Goal: Information Seeking & Learning: Find specific fact

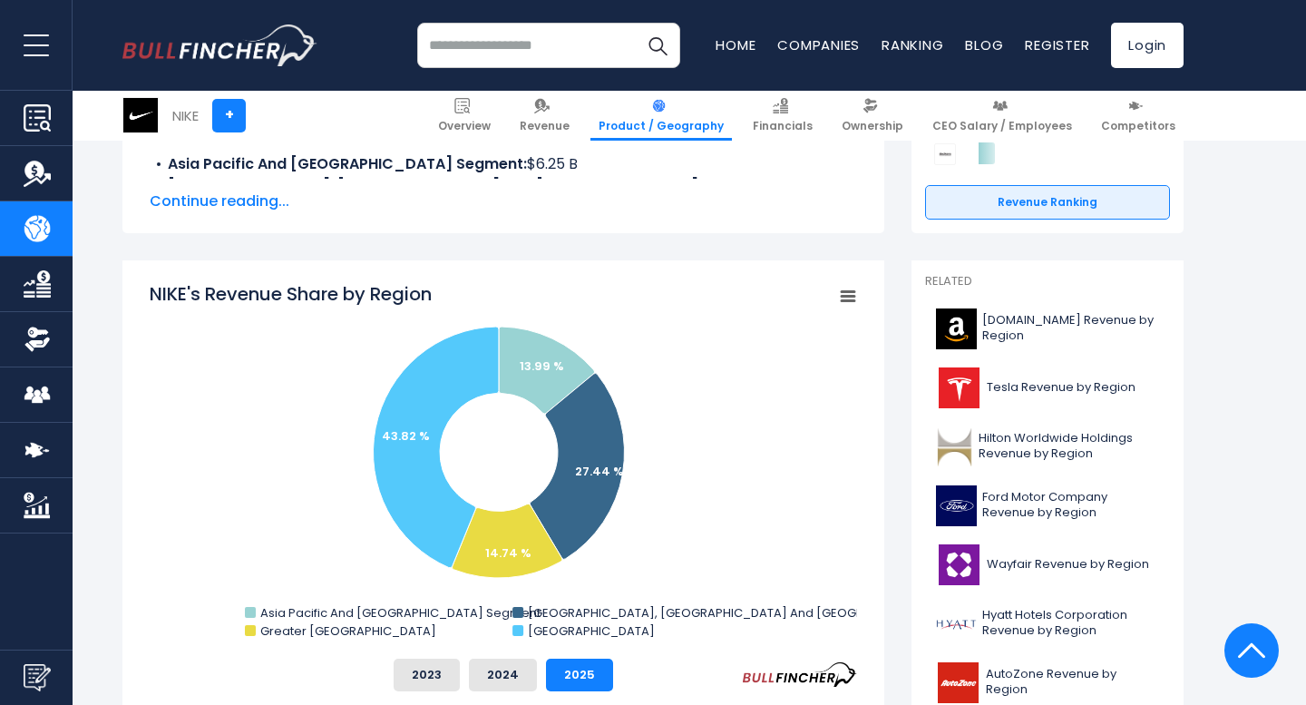
scroll to position [377, 0]
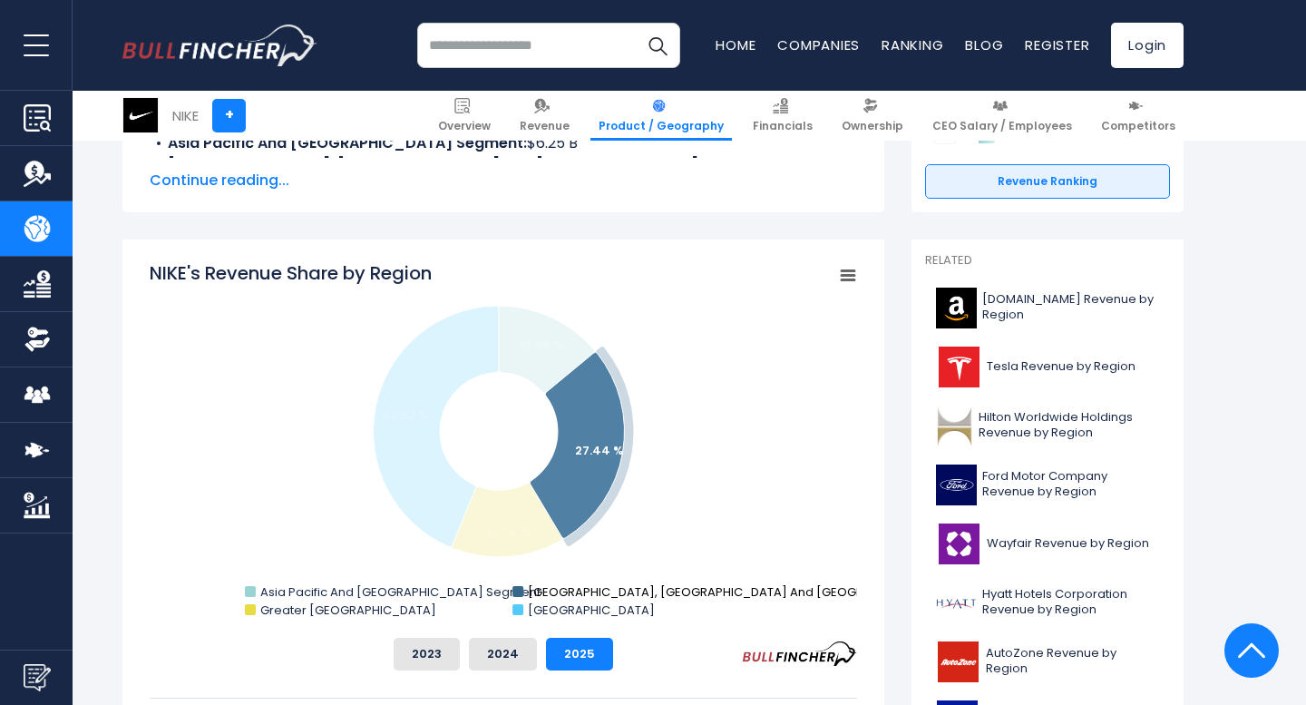
click at [565, 598] on text "[GEOGRAPHIC_DATA], [GEOGRAPHIC_DATA] And [GEOGRAPHIC_DATA] Segment" at bounding box center [764, 591] width 473 height 17
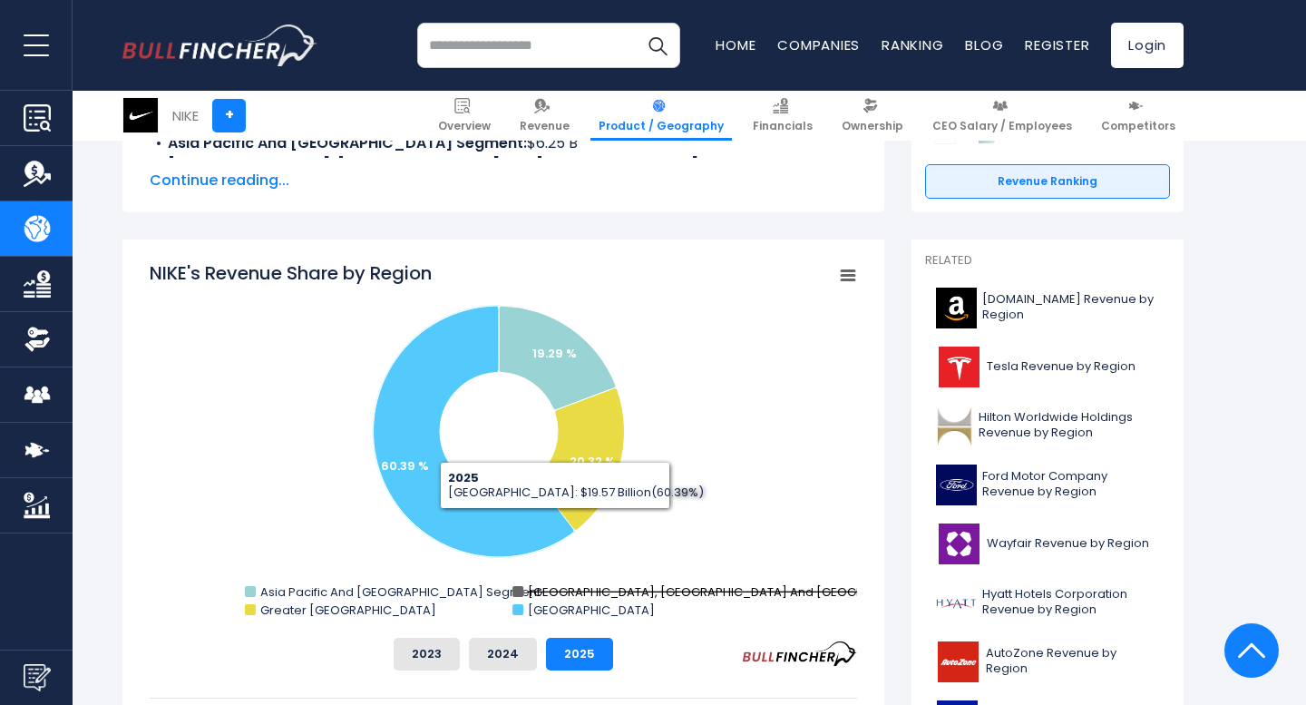
click at [588, 589] on text "[GEOGRAPHIC_DATA], [GEOGRAPHIC_DATA] And [GEOGRAPHIC_DATA] Segment" at bounding box center [764, 591] width 473 height 17
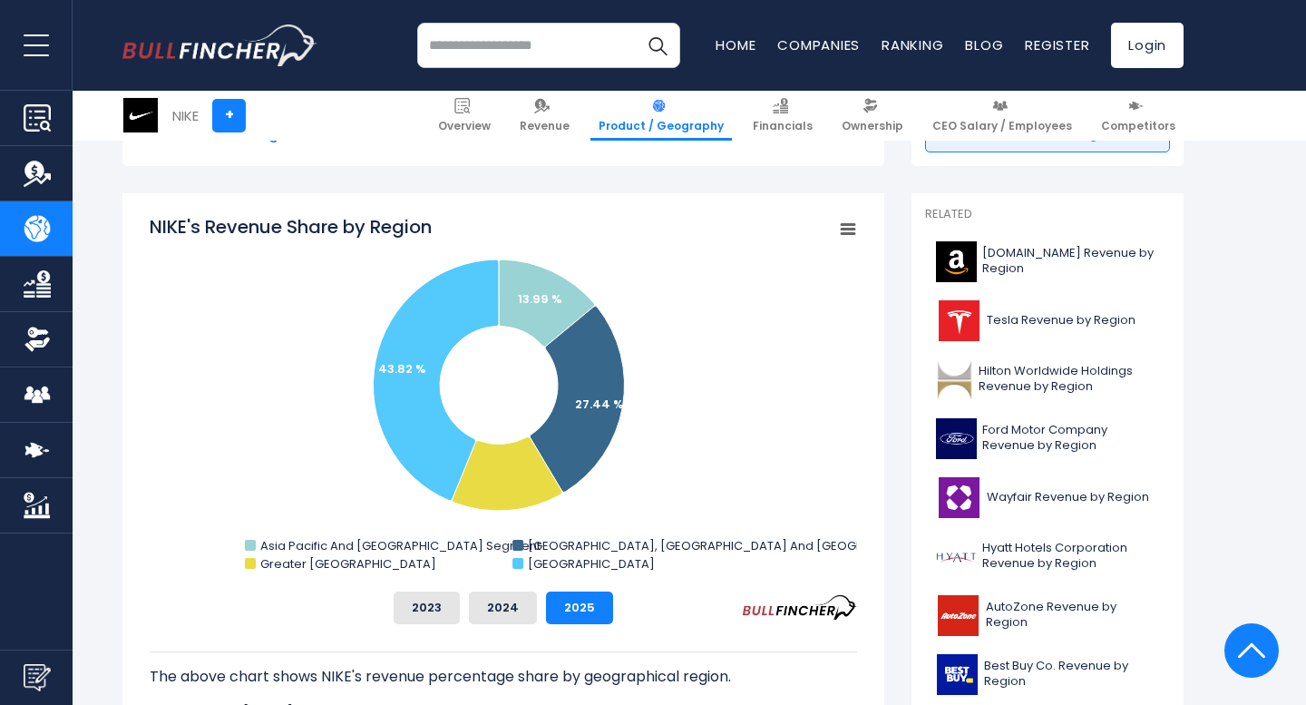
scroll to position [488, 0]
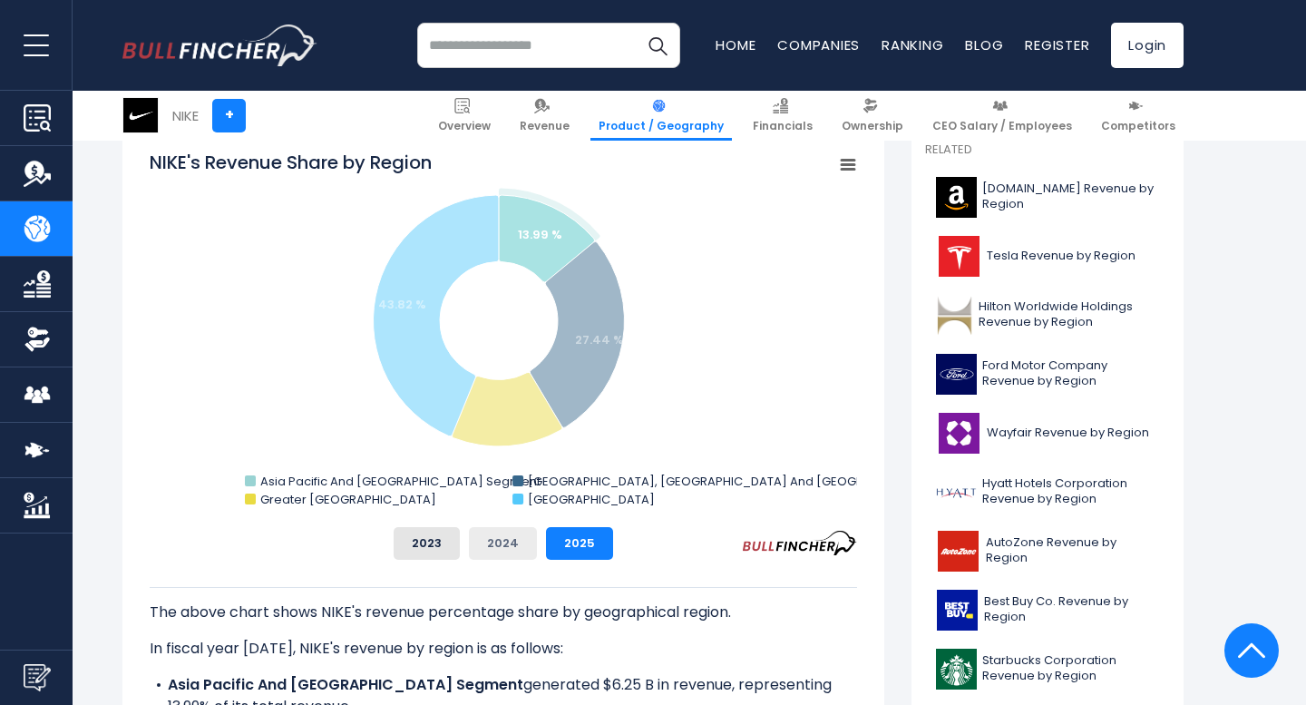
click at [485, 542] on button "2024" at bounding box center [503, 543] width 68 height 33
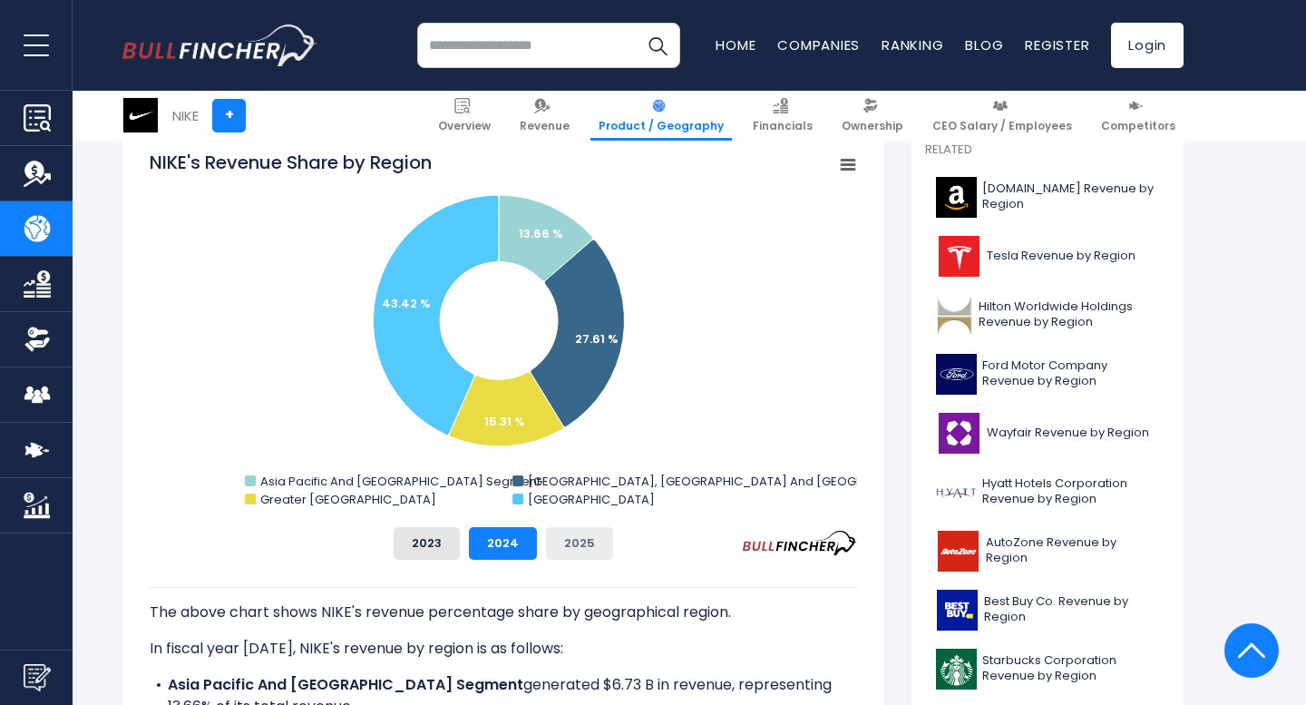
click at [577, 547] on button "2025" at bounding box center [579, 543] width 67 height 33
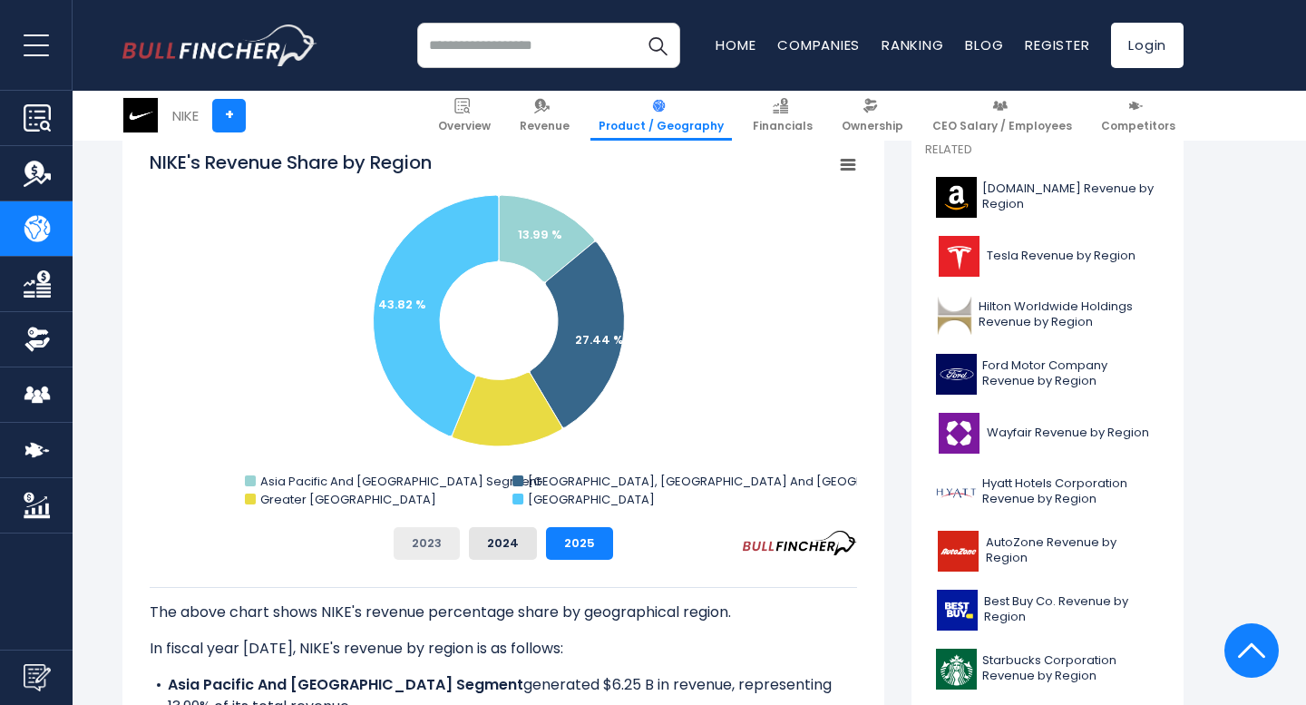
click at [452, 550] on button "2023" at bounding box center [427, 543] width 66 height 33
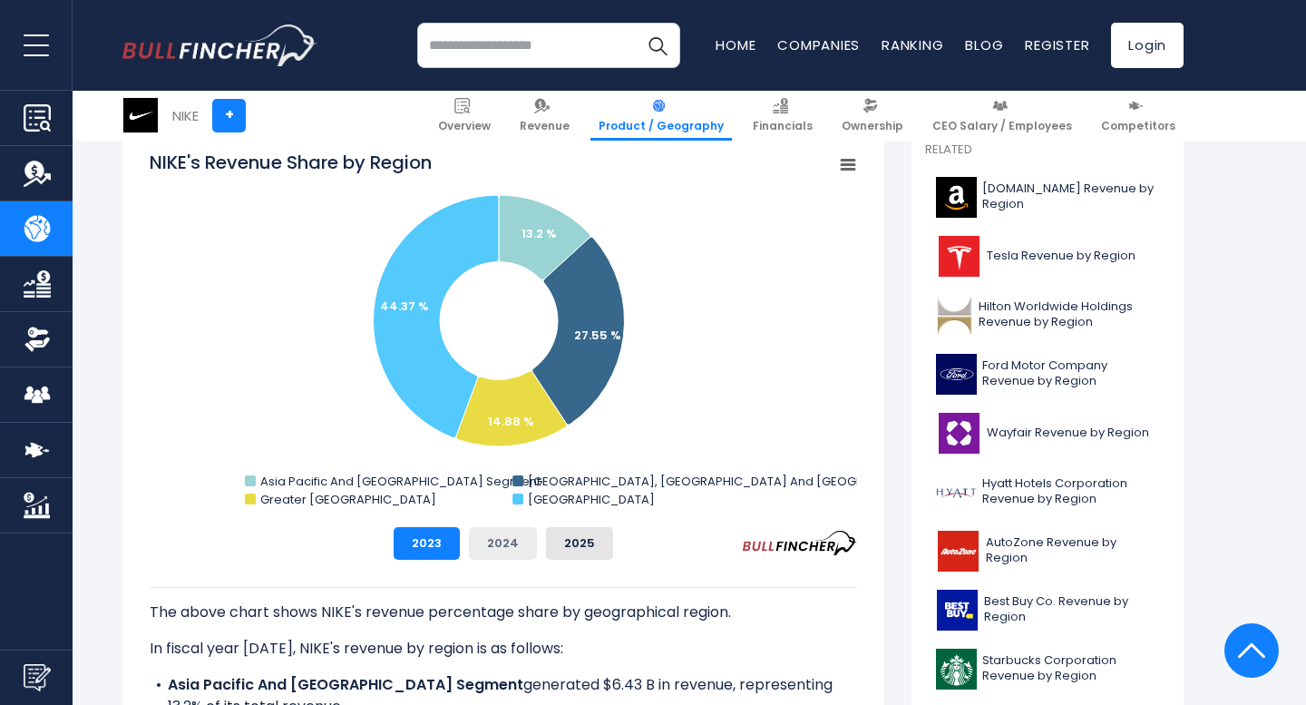
click at [494, 550] on button "2024" at bounding box center [503, 543] width 68 height 33
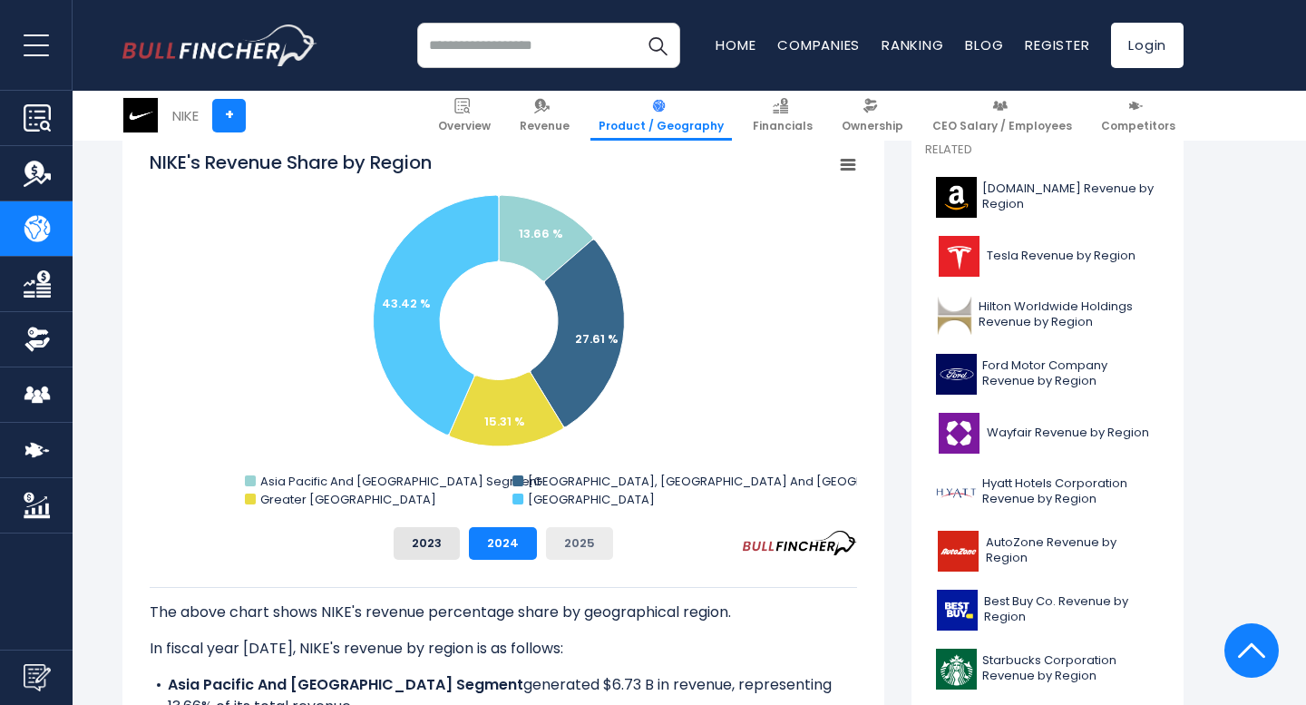
click at [555, 550] on button "2025" at bounding box center [579, 543] width 67 height 33
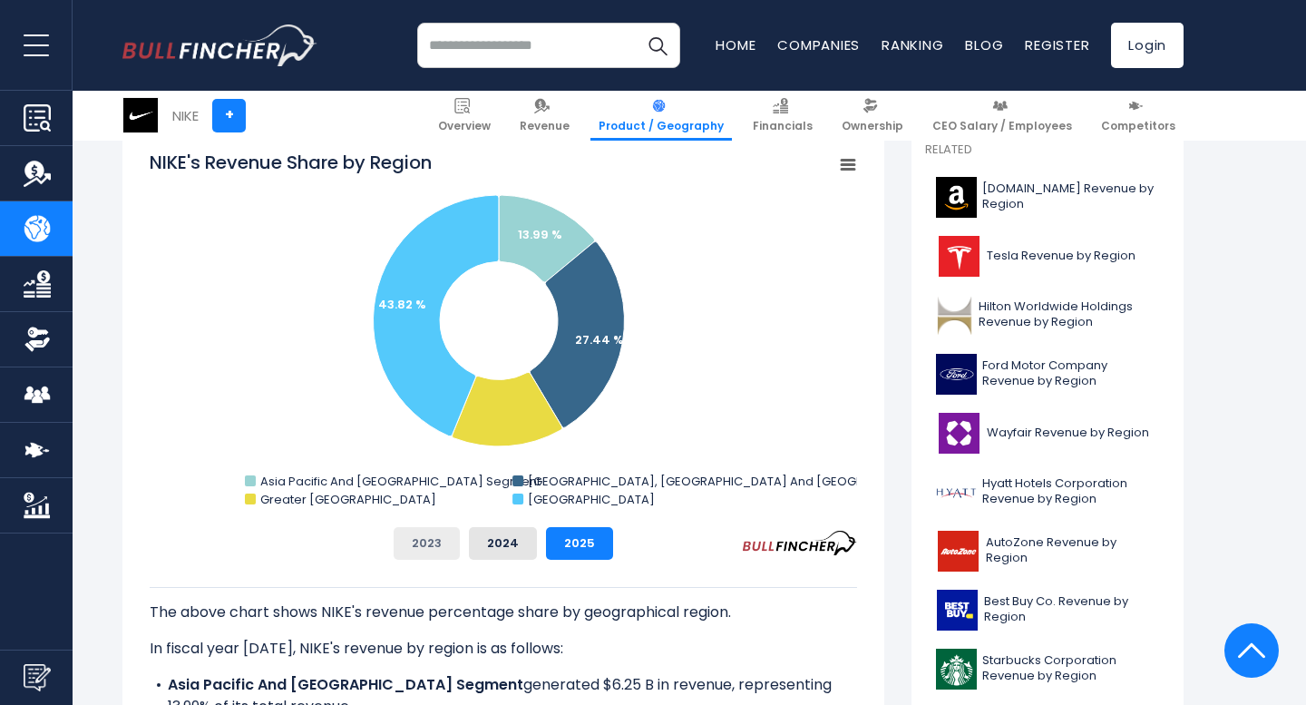
click at [449, 532] on button "2023" at bounding box center [427, 543] width 66 height 33
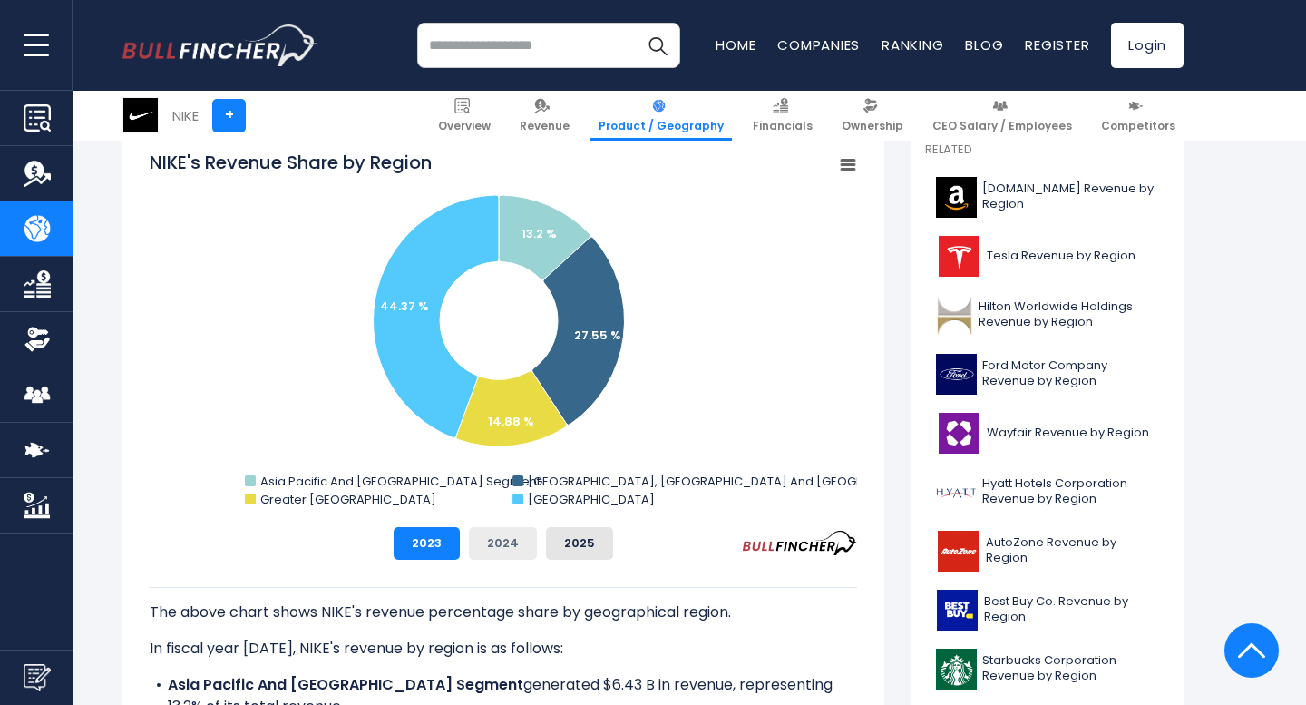
click at [514, 534] on button "2024" at bounding box center [503, 543] width 68 height 33
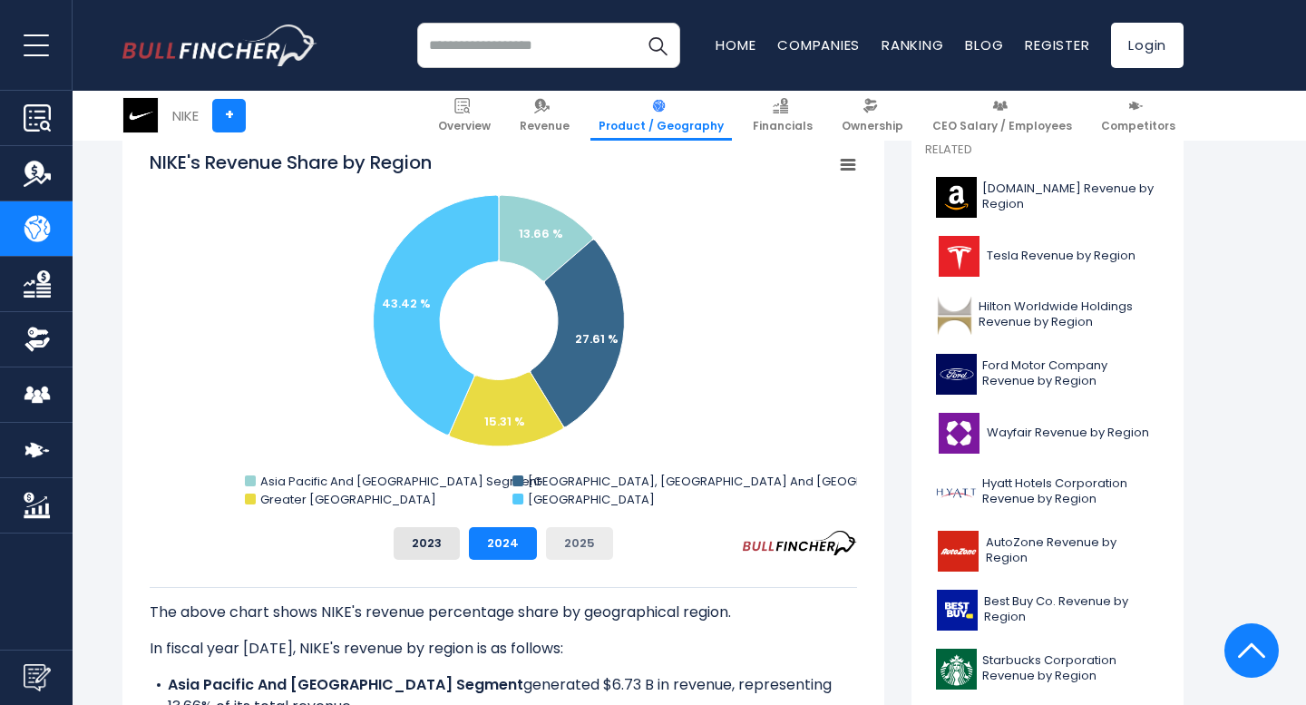
click at [582, 542] on button "2025" at bounding box center [579, 543] width 67 height 33
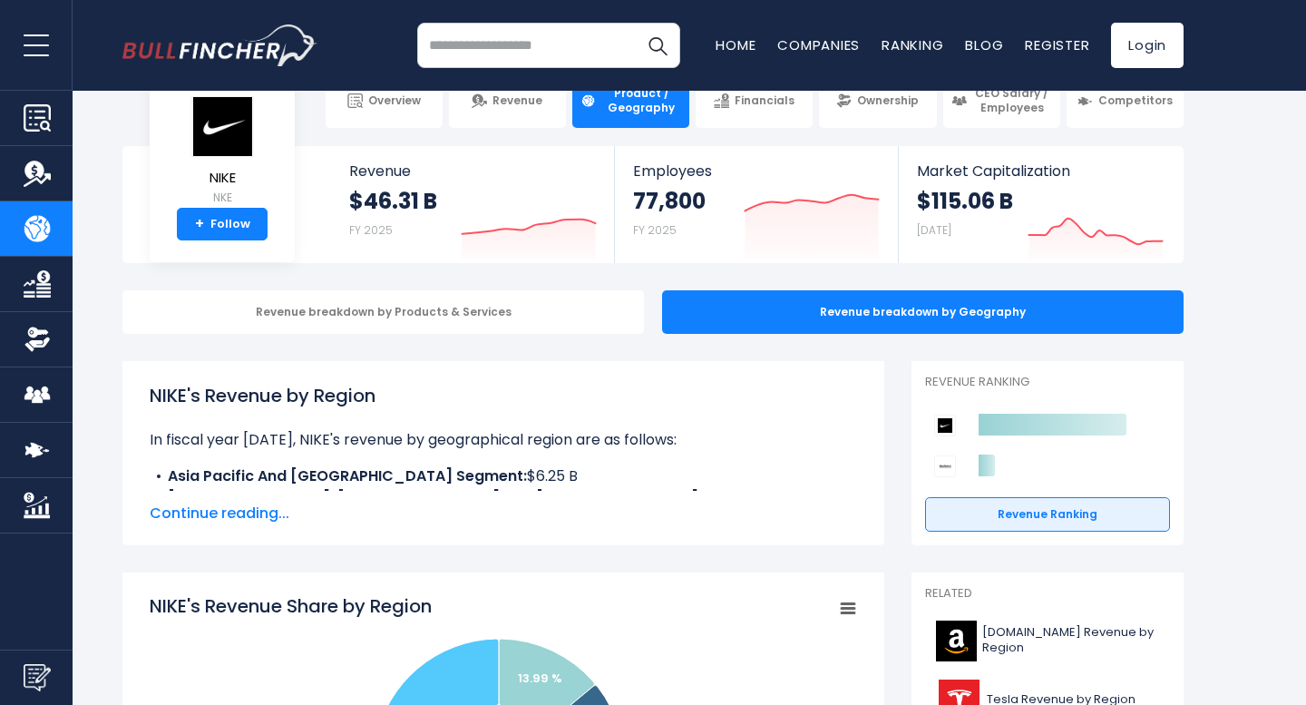
scroll to position [0, 0]
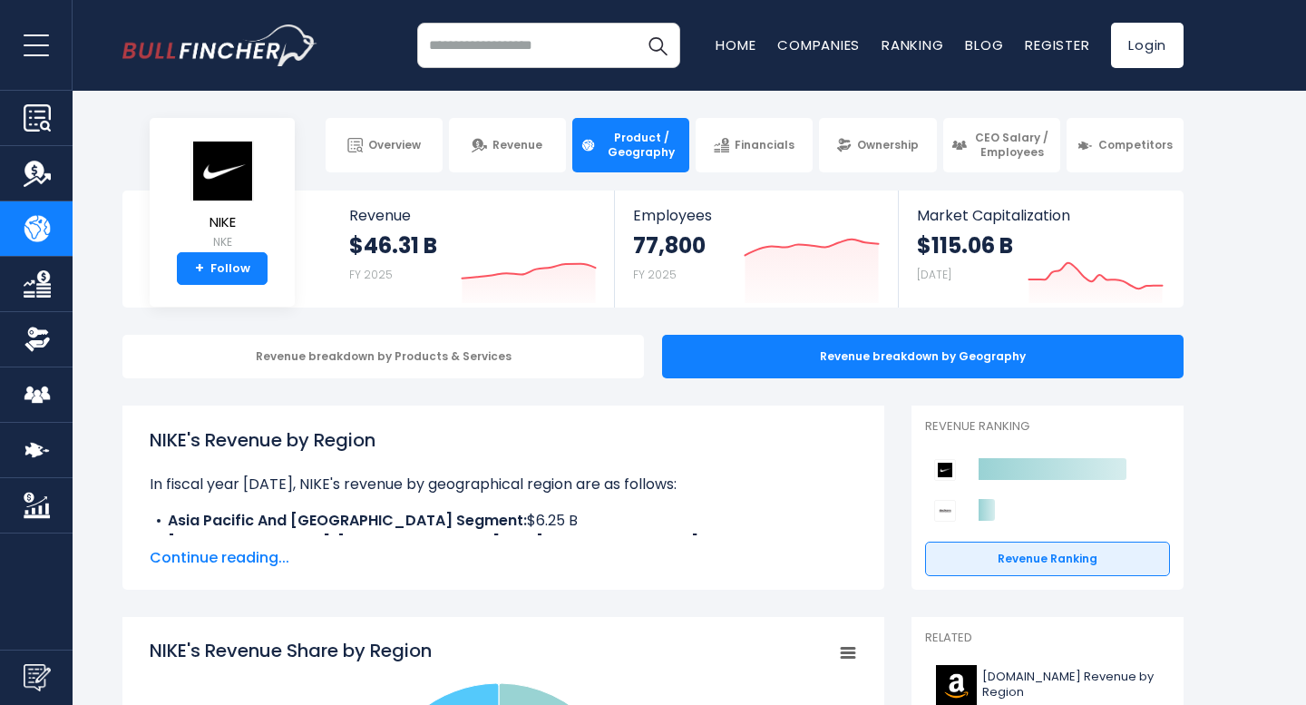
click at [181, 519] on b "Asia Pacific And [GEOGRAPHIC_DATA] Segment:" at bounding box center [347, 520] width 359 height 21
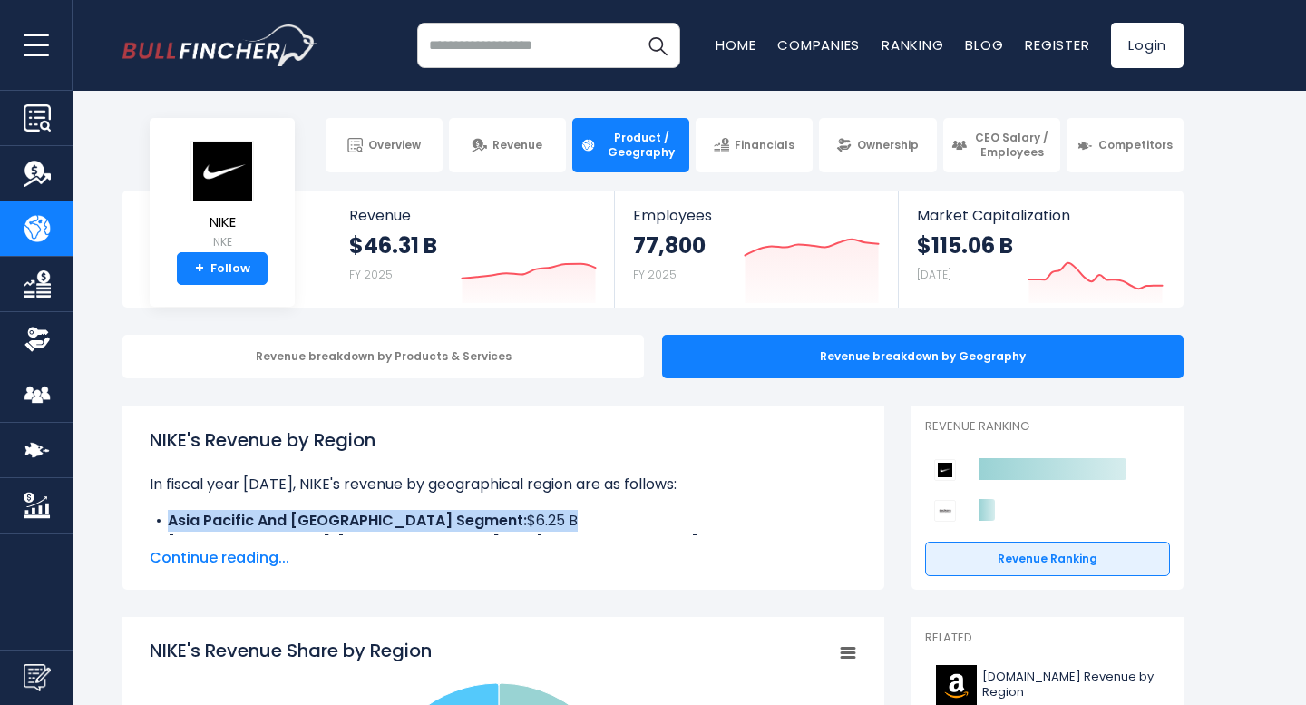
click at [181, 519] on b "Asia Pacific And [GEOGRAPHIC_DATA] Segment:" at bounding box center [347, 520] width 359 height 21
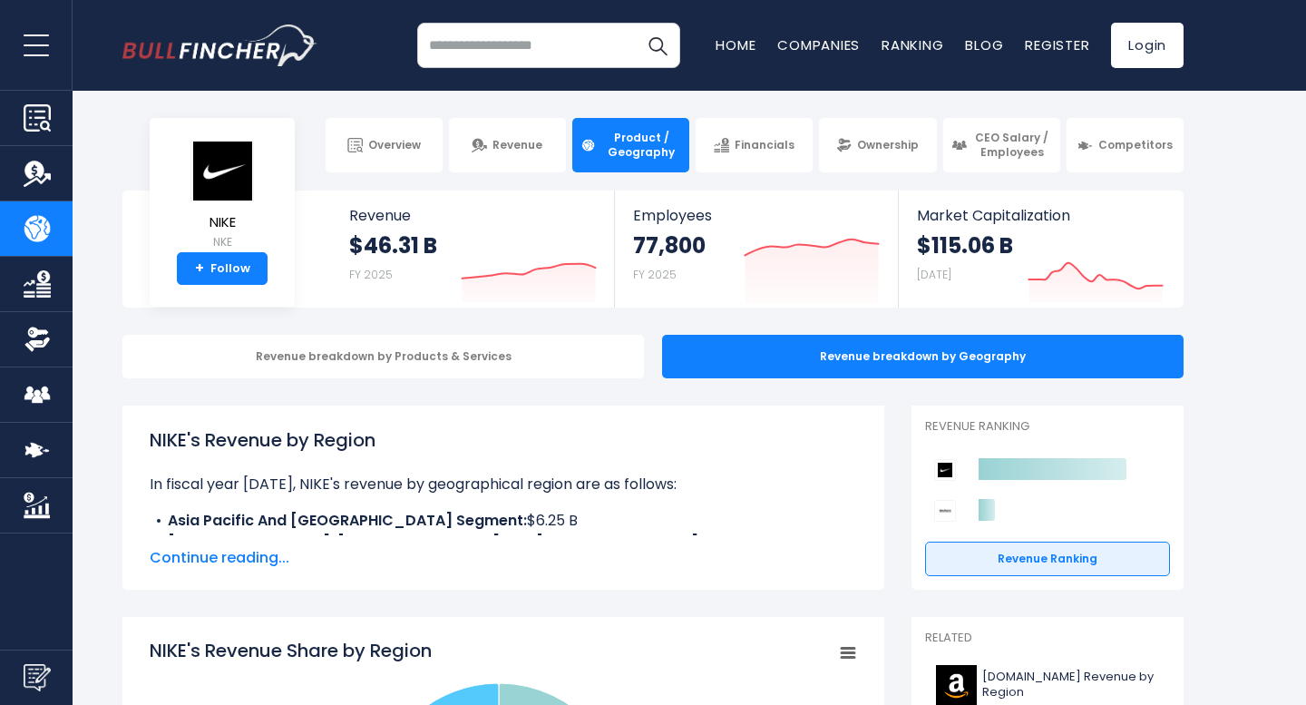
click at [191, 542] on div "NIKE's Revenue by Region In fiscal year [DATE], NIKE's revenue by geographical …" at bounding box center [504, 497] width 708 height 142
click at [406, 512] on b "Asia Pacific And [GEOGRAPHIC_DATA] Segment:" at bounding box center [347, 520] width 359 height 21
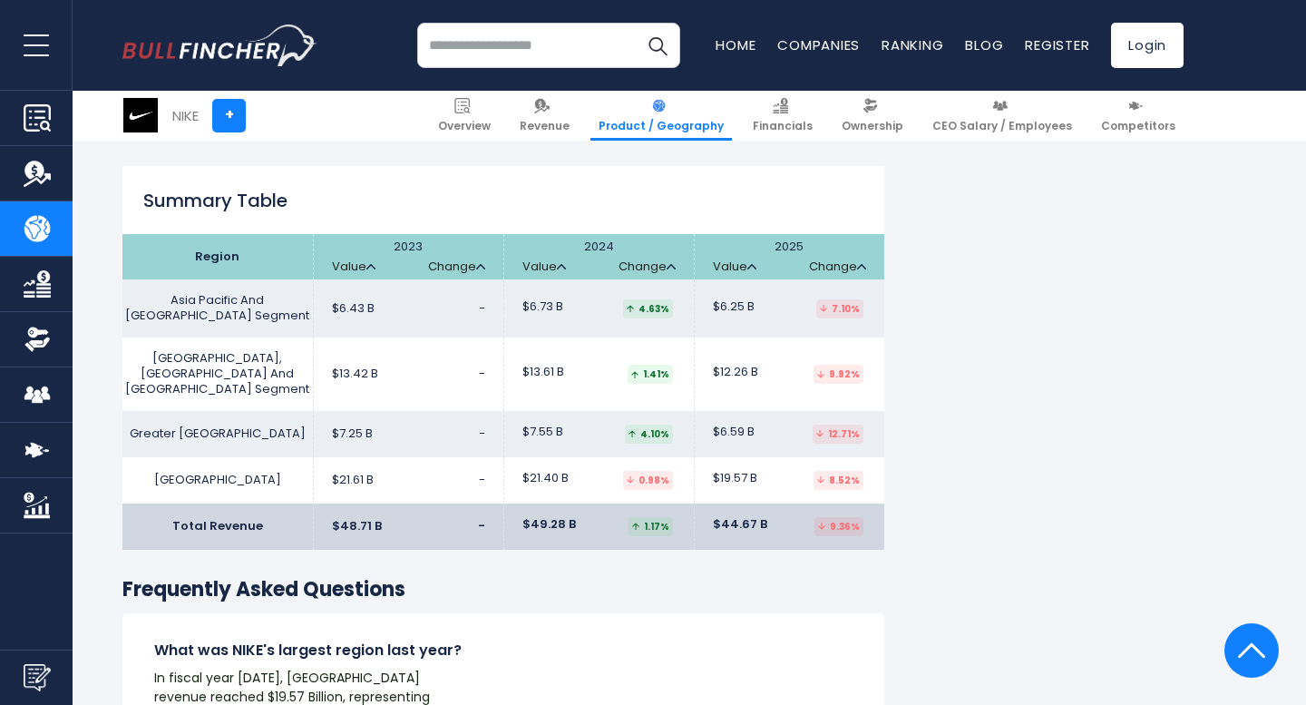
scroll to position [2851, 0]
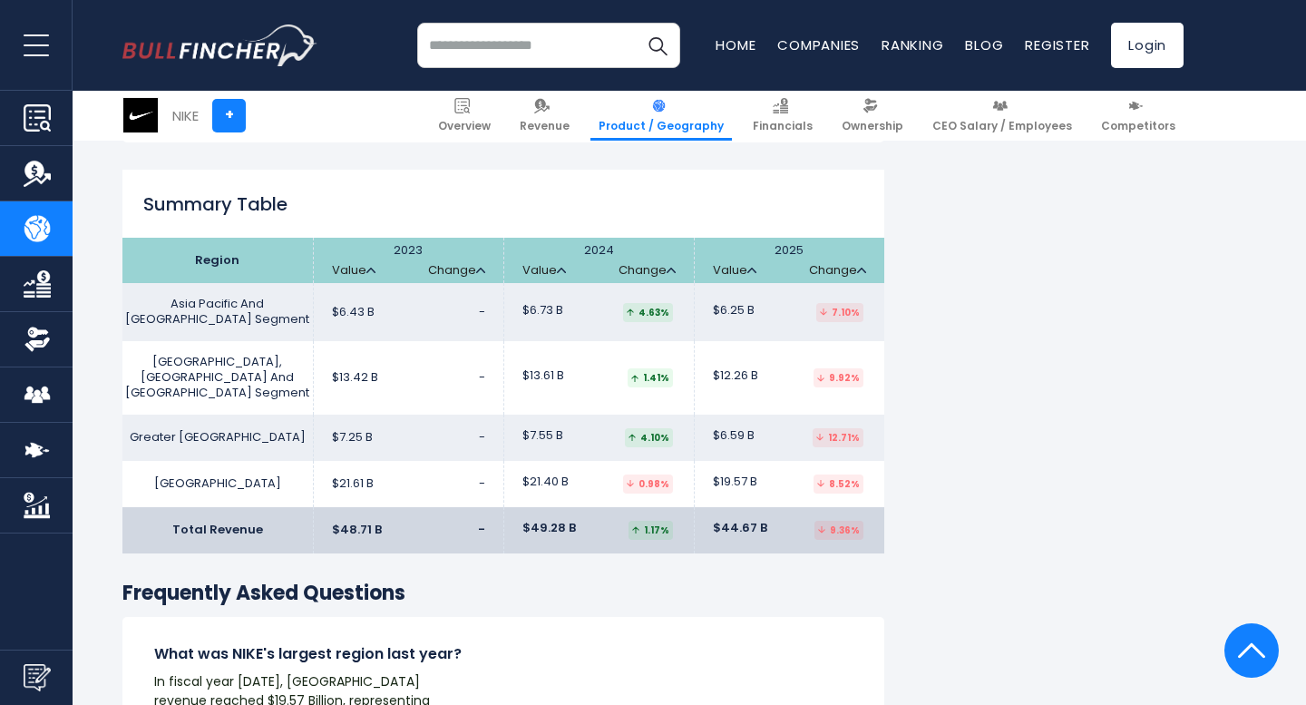
click at [543, 474] on span "$21.40 B" at bounding box center [546, 481] width 46 height 15
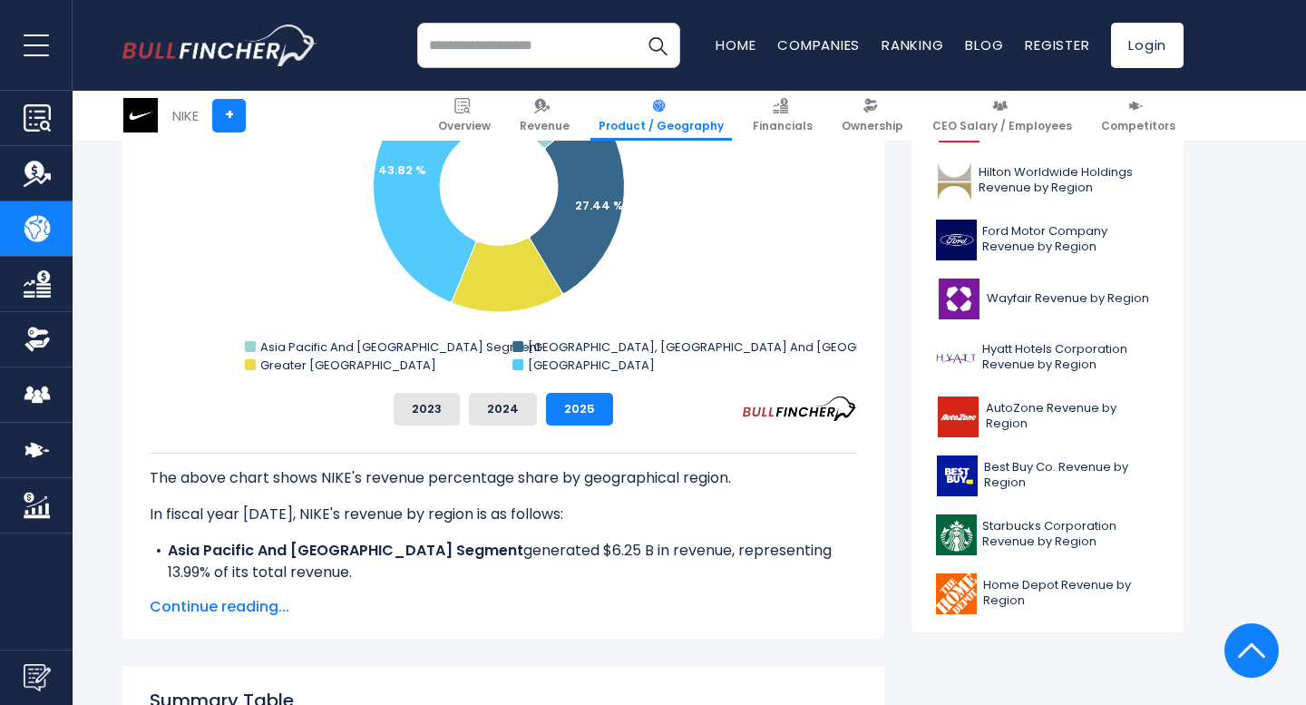
scroll to position [0, 0]
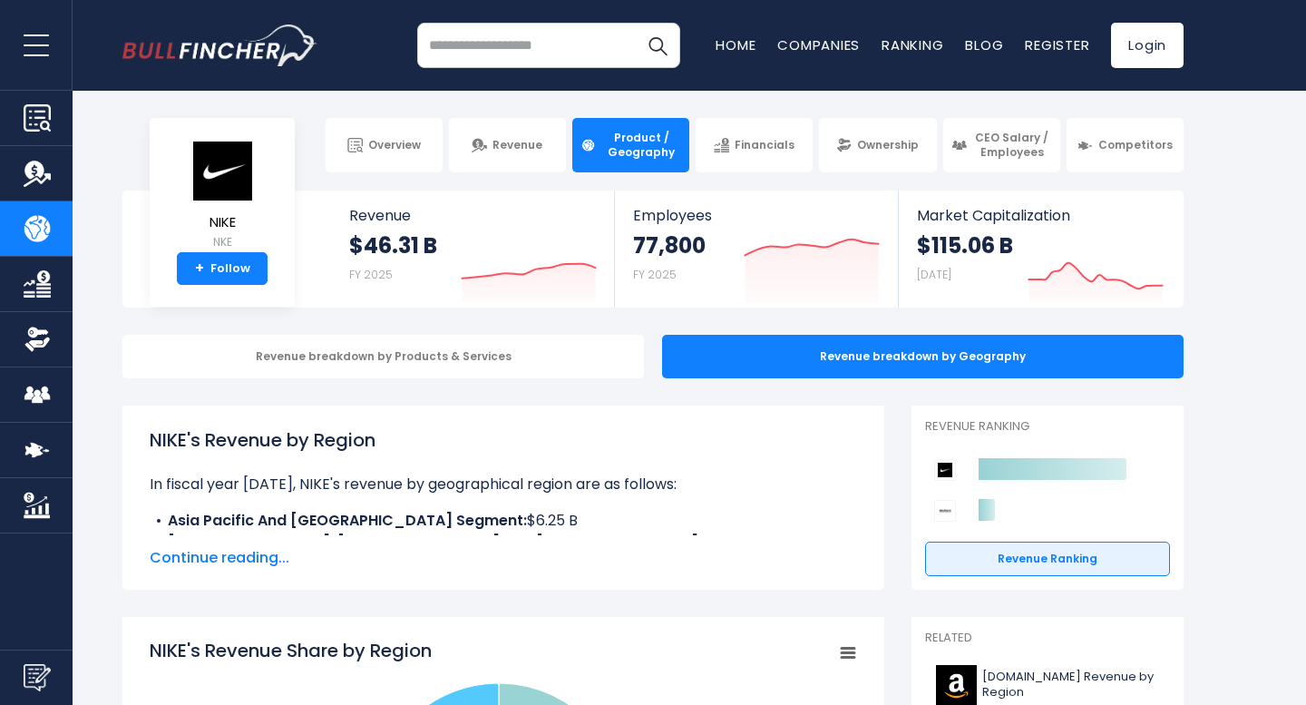
click at [269, 420] on div "NIKE's Revenue by Region In fiscal year [DATE], NIKE's revenue by geographical …" at bounding box center [503, 497] width 762 height 184
click at [269, 424] on div "NIKE's Revenue by Region In fiscal year [DATE], NIKE's revenue by geographical …" at bounding box center [503, 497] width 762 height 184
click at [269, 427] on h1 "NIKE's Revenue by Region" at bounding box center [504, 439] width 708 height 27
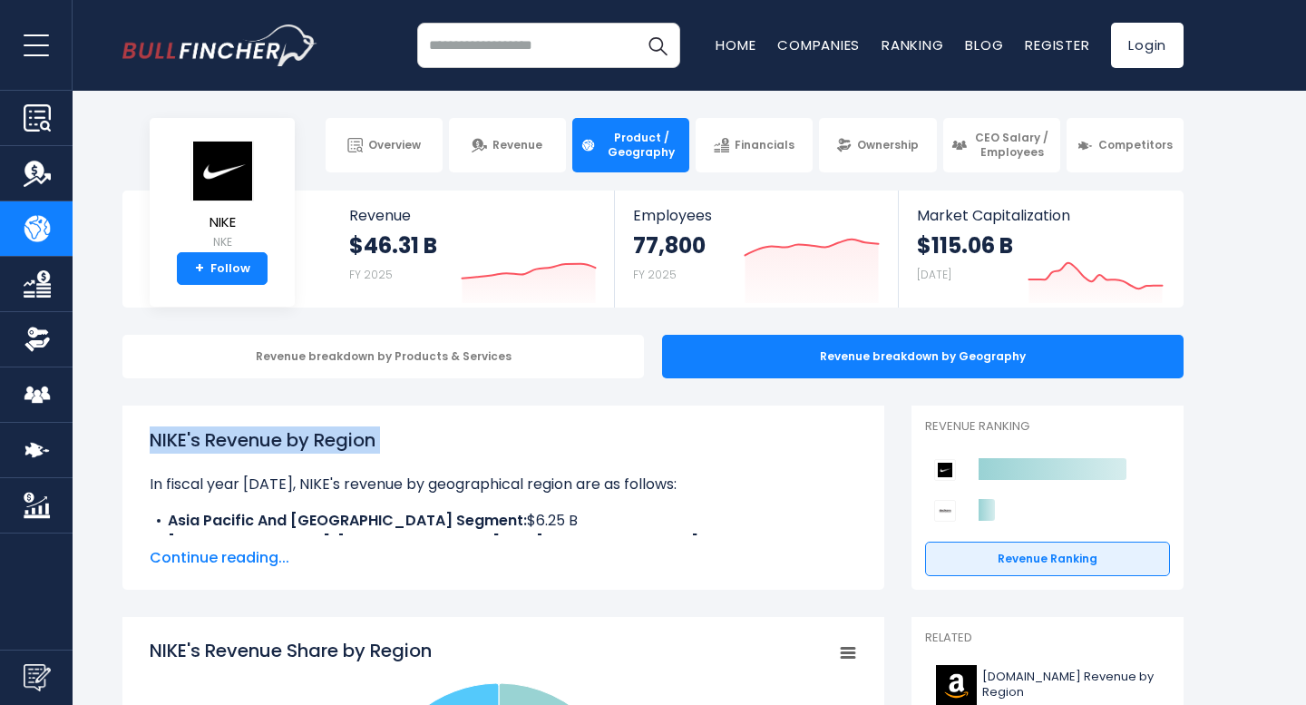
copy div "NIKE's Revenue by Region"
click at [568, 504] on div "NIKE's Revenue by Region In fiscal year [DATE], NIKE's revenue by geographical …" at bounding box center [504, 480] width 708 height 109
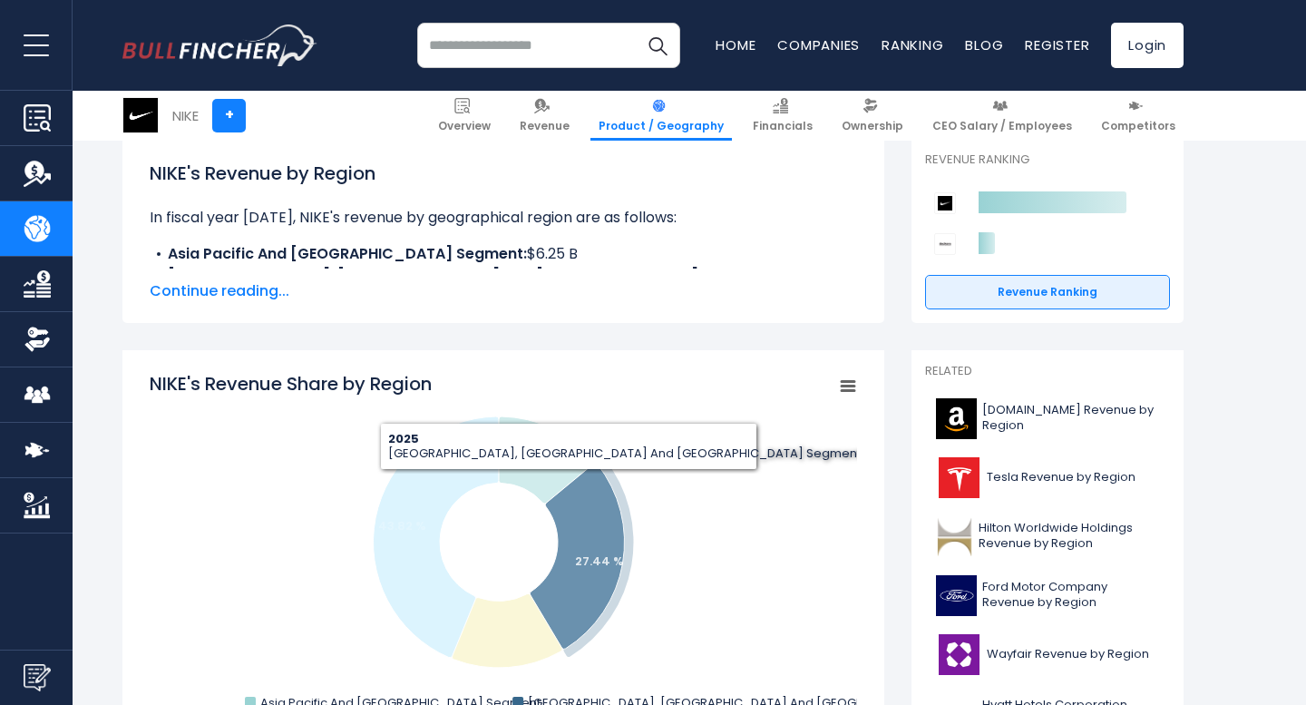
scroll to position [268, 0]
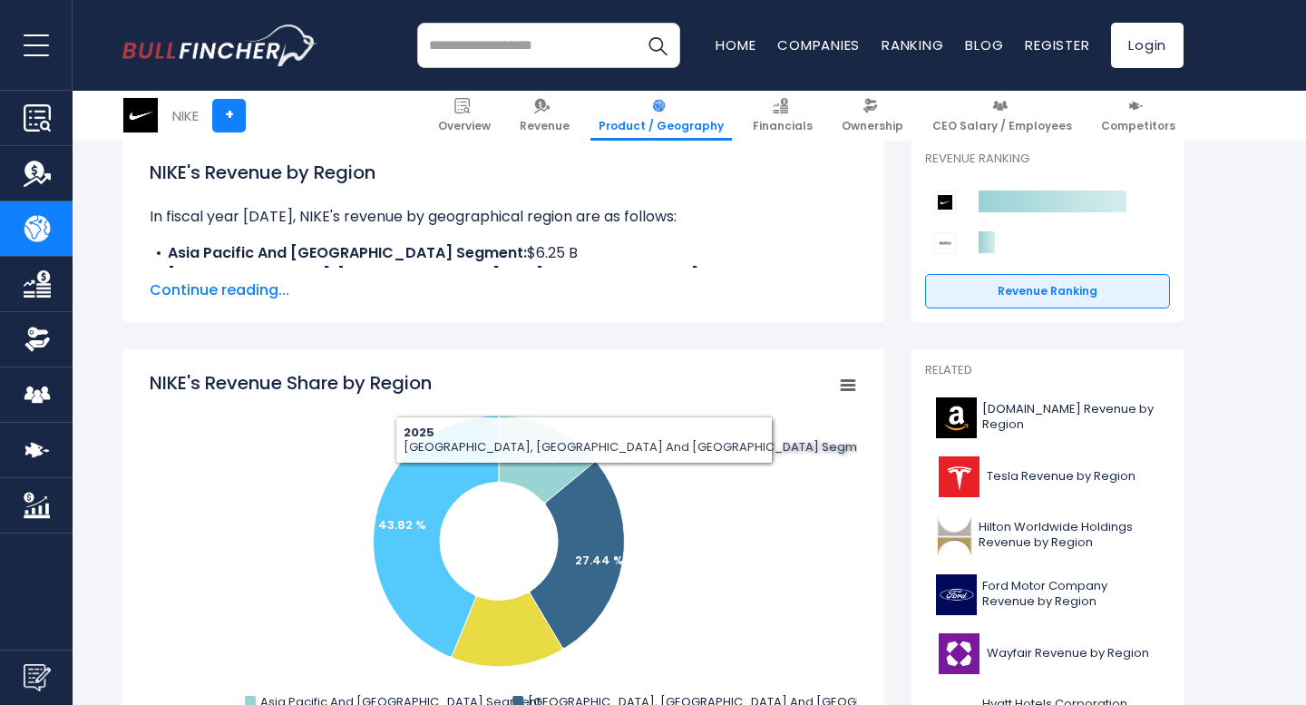
click at [742, 302] on div "NIKE's Revenue by Region In fiscal year [DATE], NIKE's revenue by geographical …" at bounding box center [503, 230] width 762 height 184
